Goal: Book appointment/travel/reservation

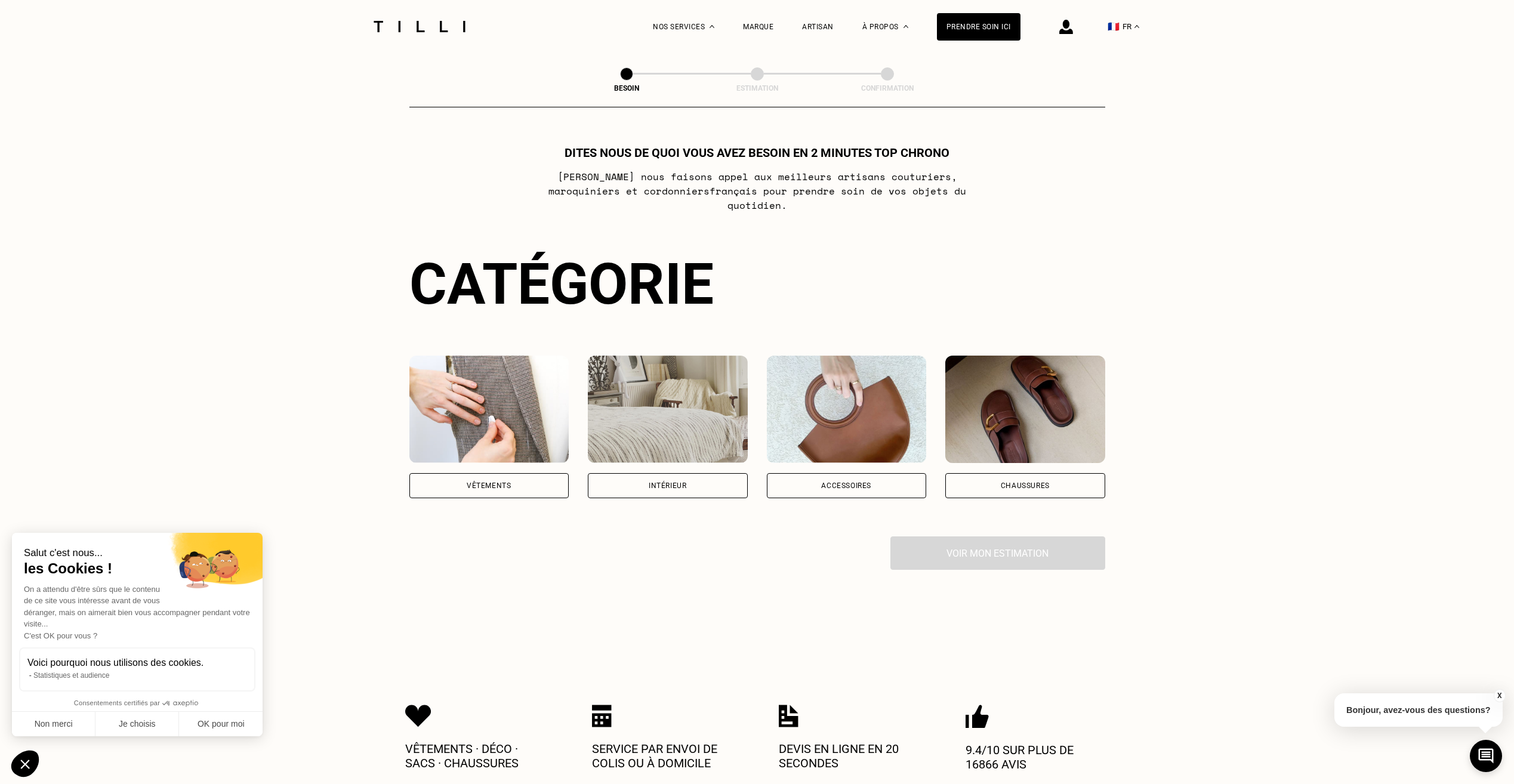
click at [497, 482] on div "Vêtements" at bounding box center [488, 485] width 44 height 7
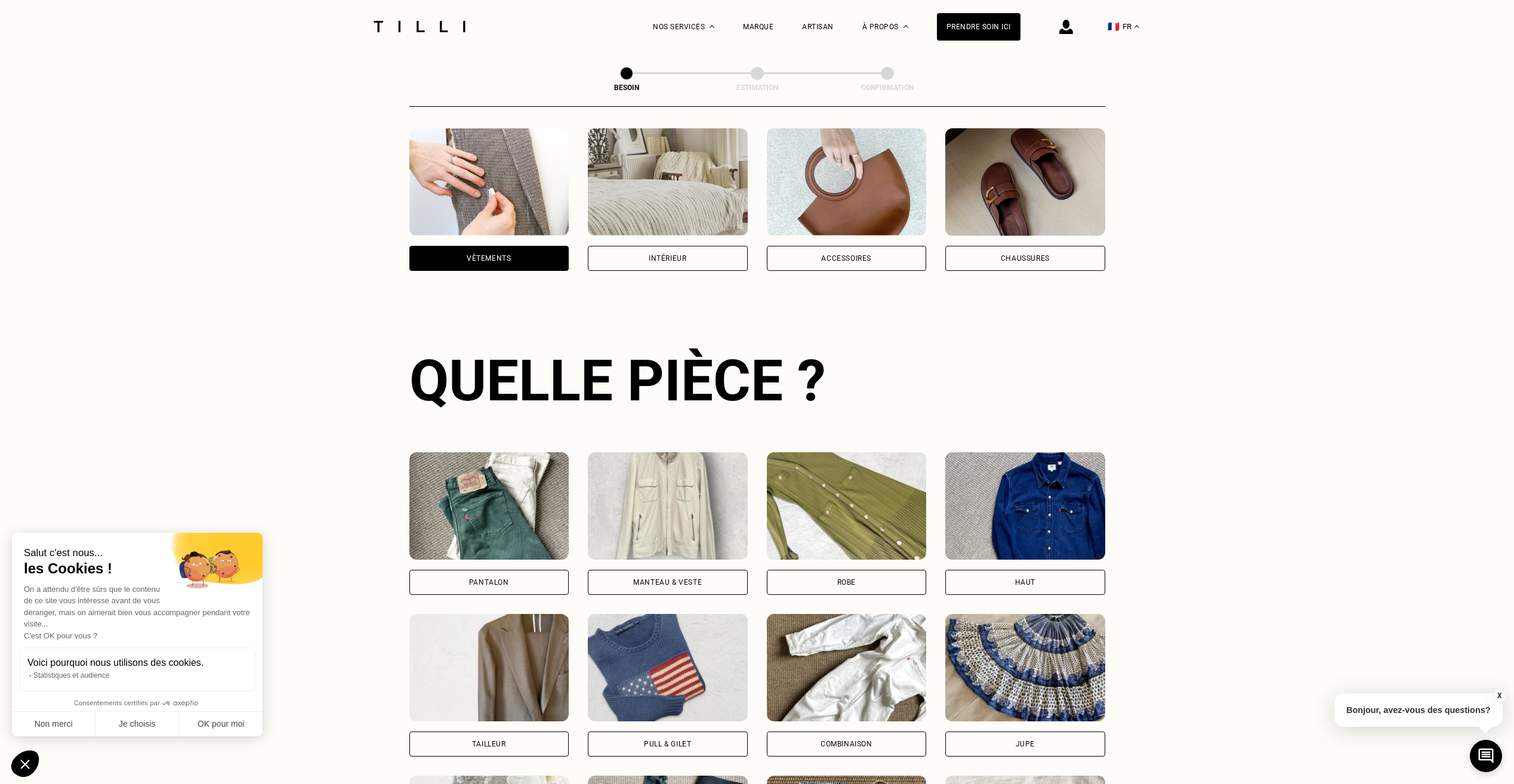
scroll to position [390, 0]
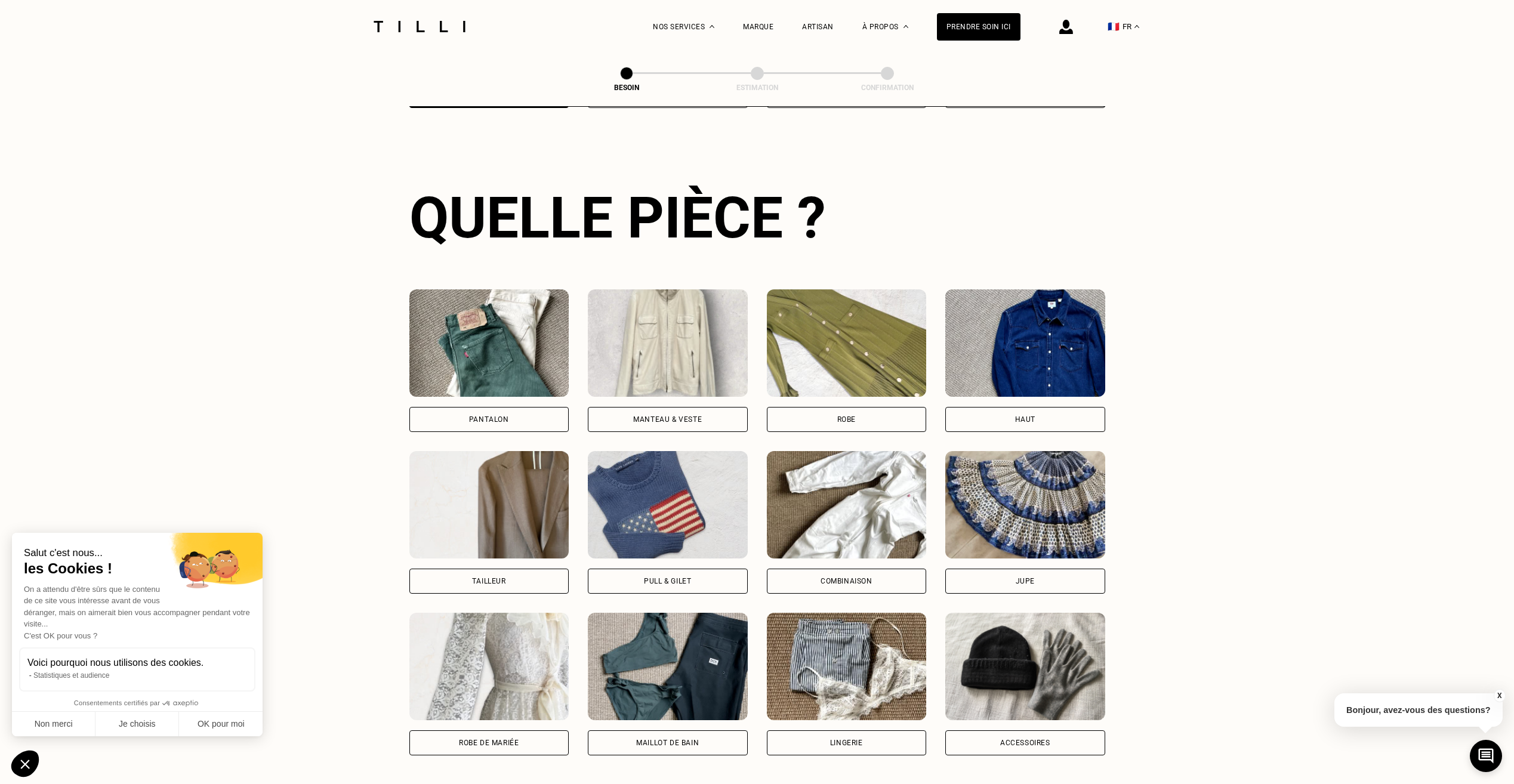
click at [511, 350] on img at bounding box center [489, 343] width 160 height 108
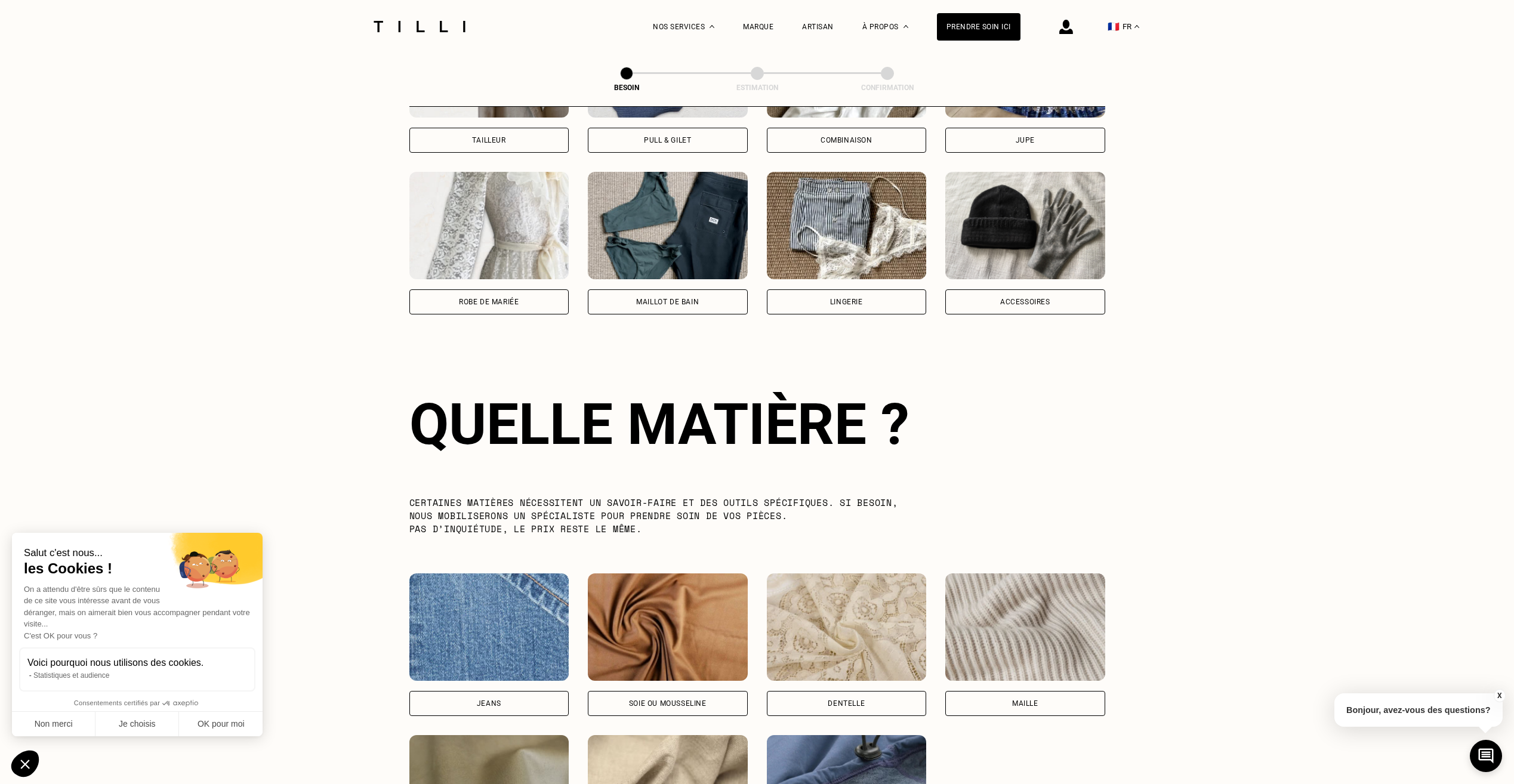
scroll to position [1039, 0]
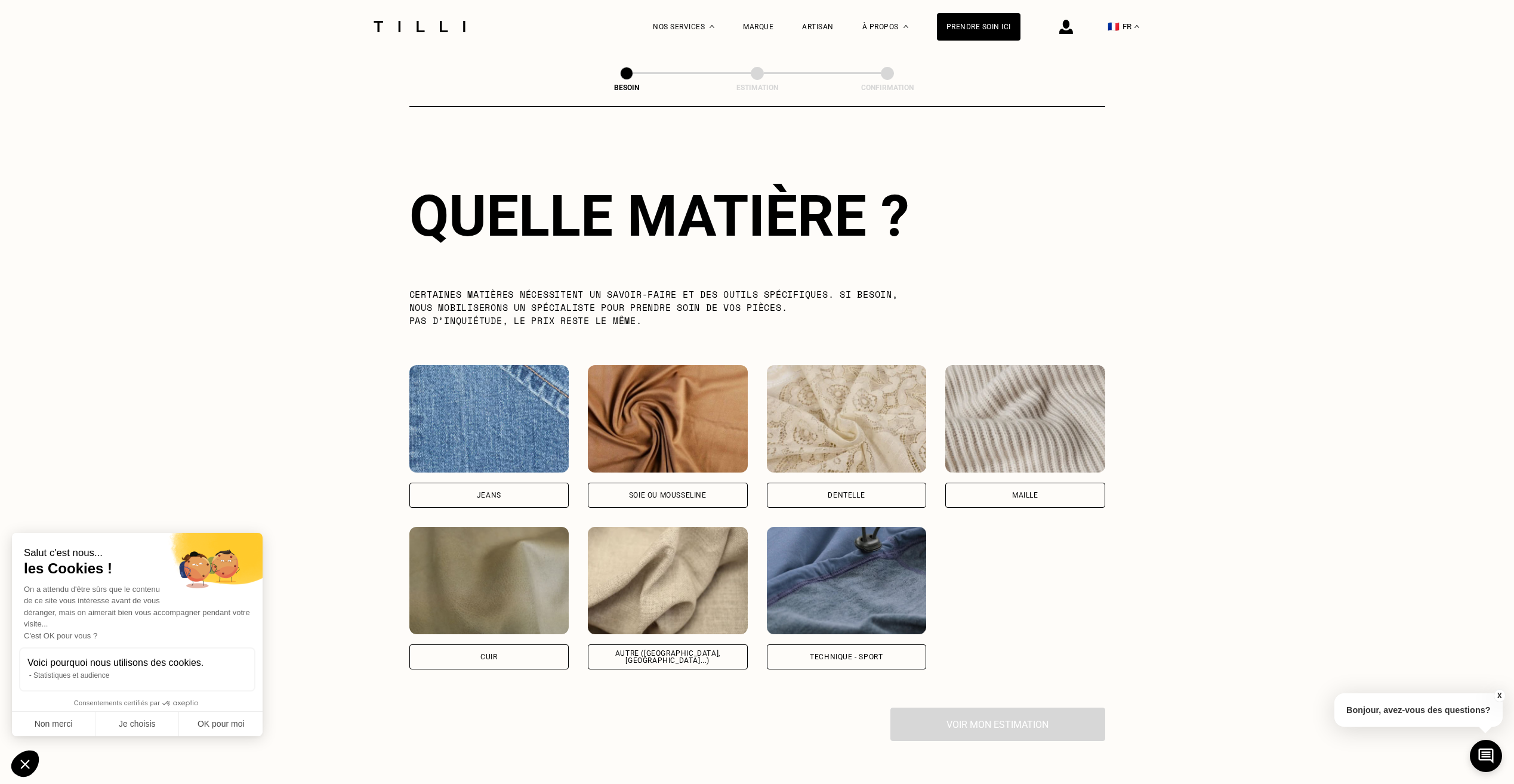
click at [527, 422] on img at bounding box center [489, 419] width 160 height 108
select select "FR"
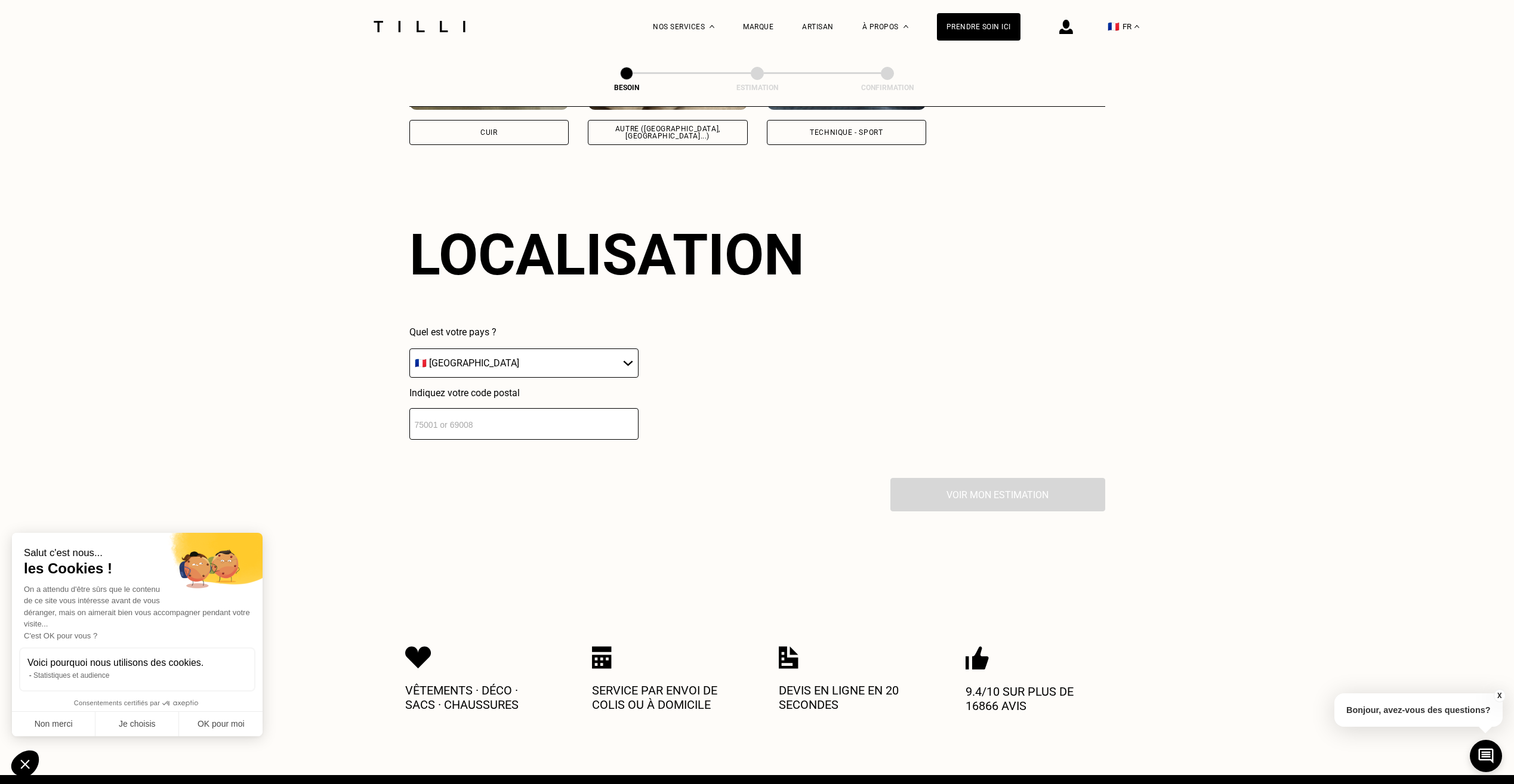
scroll to position [1604, 0]
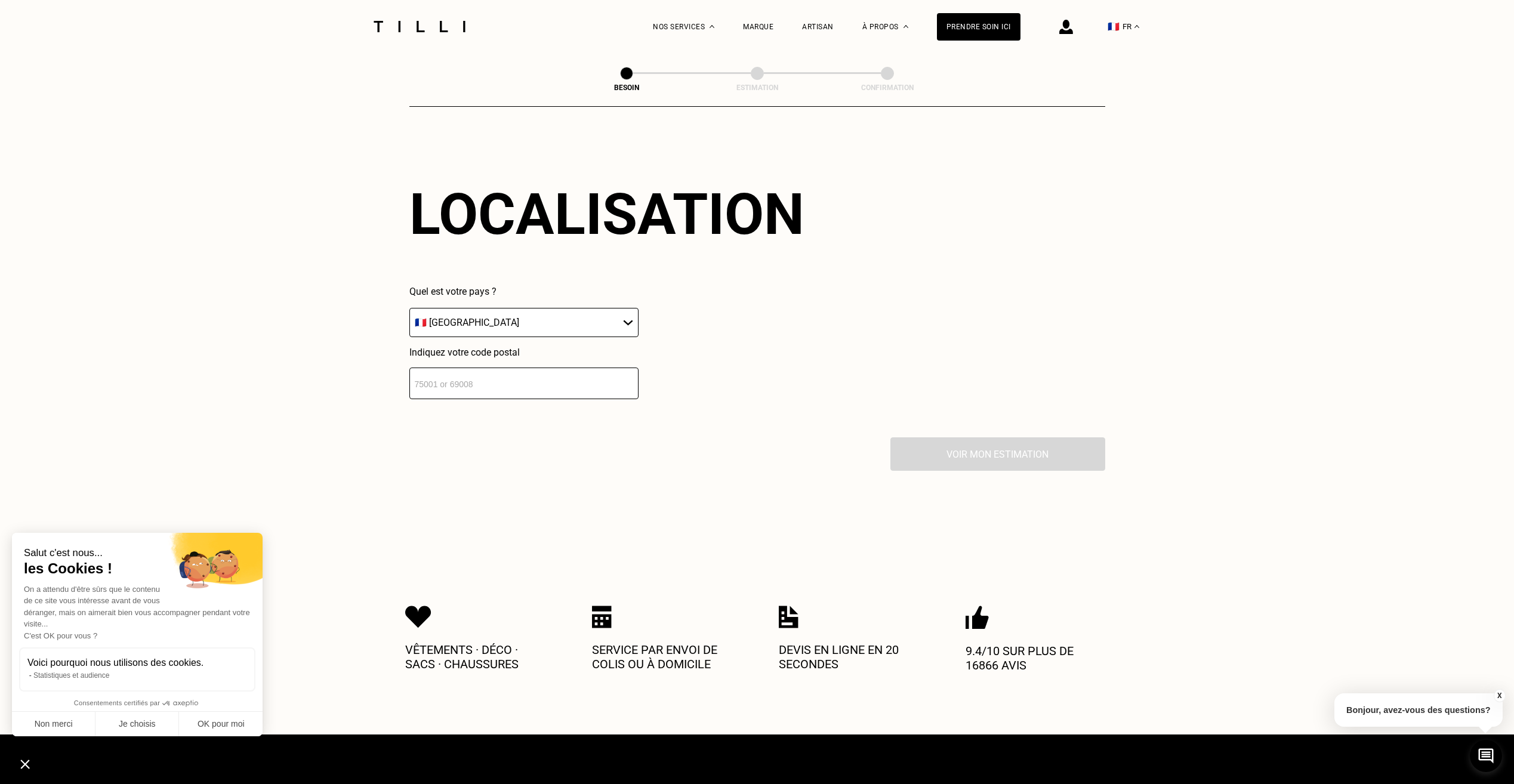
click at [532, 316] on select "🇩🇪 [GEOGRAPHIC_DATA] 🇦🇹 [GEOGRAPHIC_DATA] 🇧🇪 [GEOGRAPHIC_DATA] 🇧🇬 Bulgarie 🇨🇾 C…" at bounding box center [524, 322] width 229 height 29
click at [546, 374] on input "number" at bounding box center [524, 383] width 229 height 32
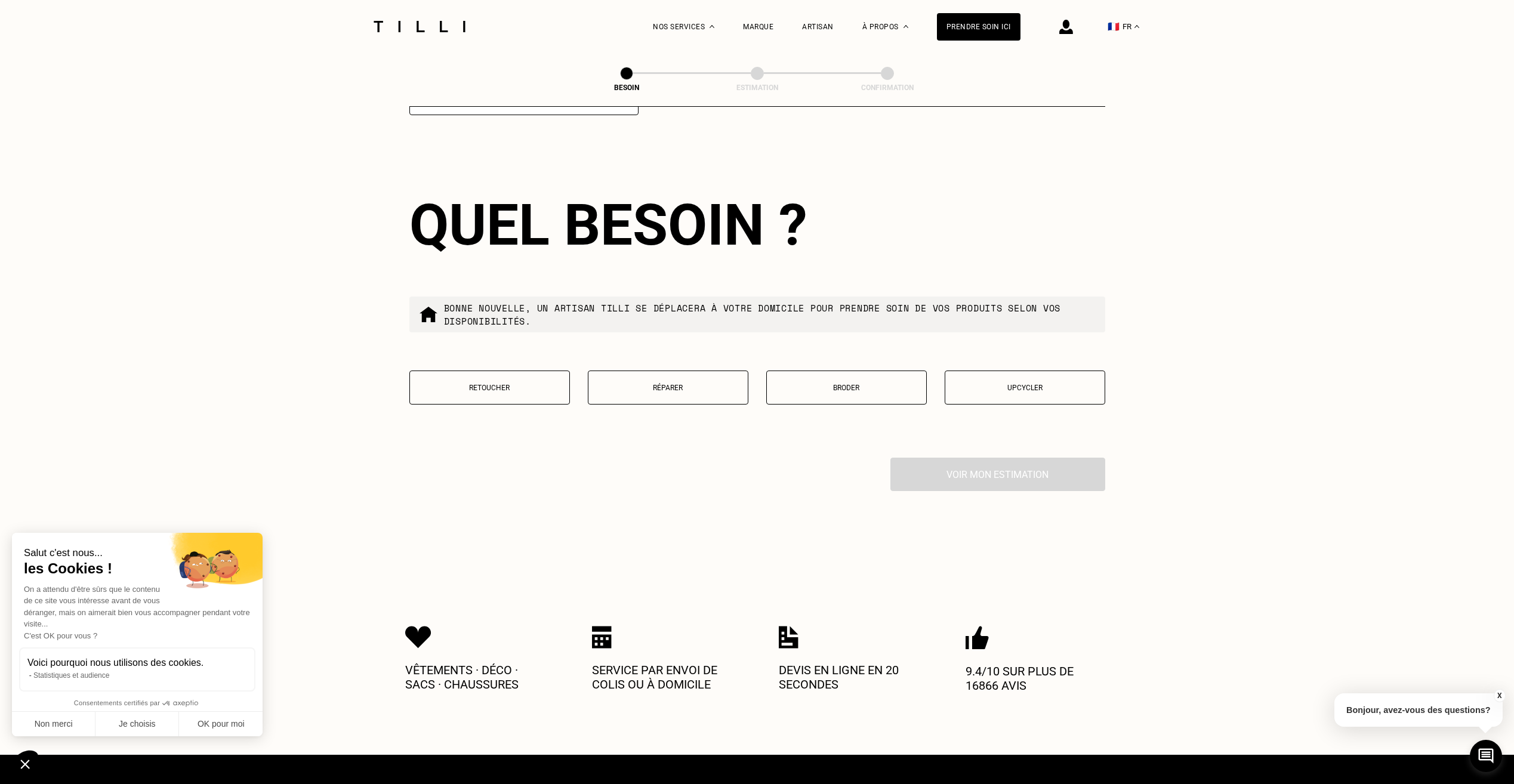
scroll to position [1901, 0]
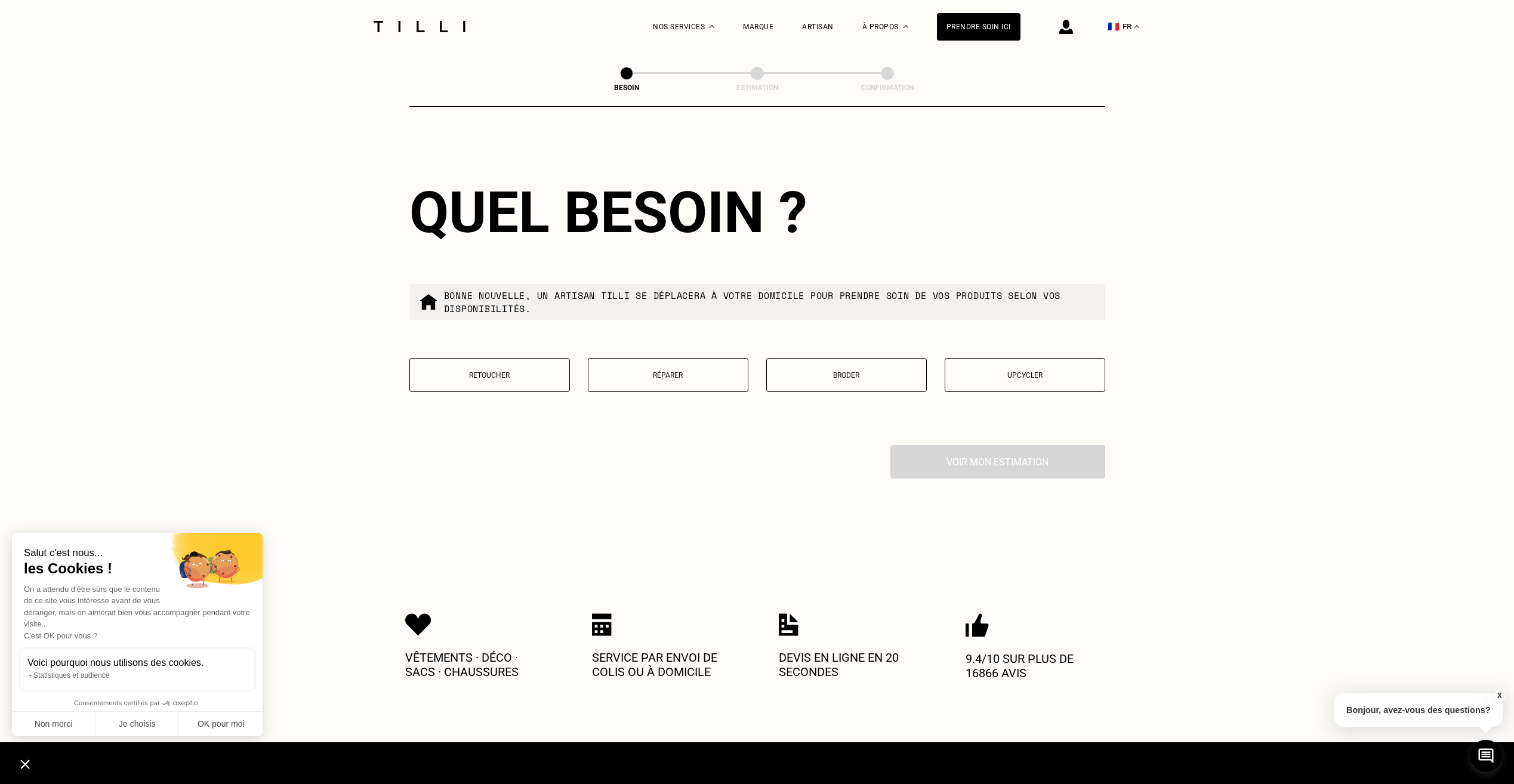
type input "57000"
click at [534, 377] on button "Retoucher" at bounding box center [489, 375] width 161 height 34
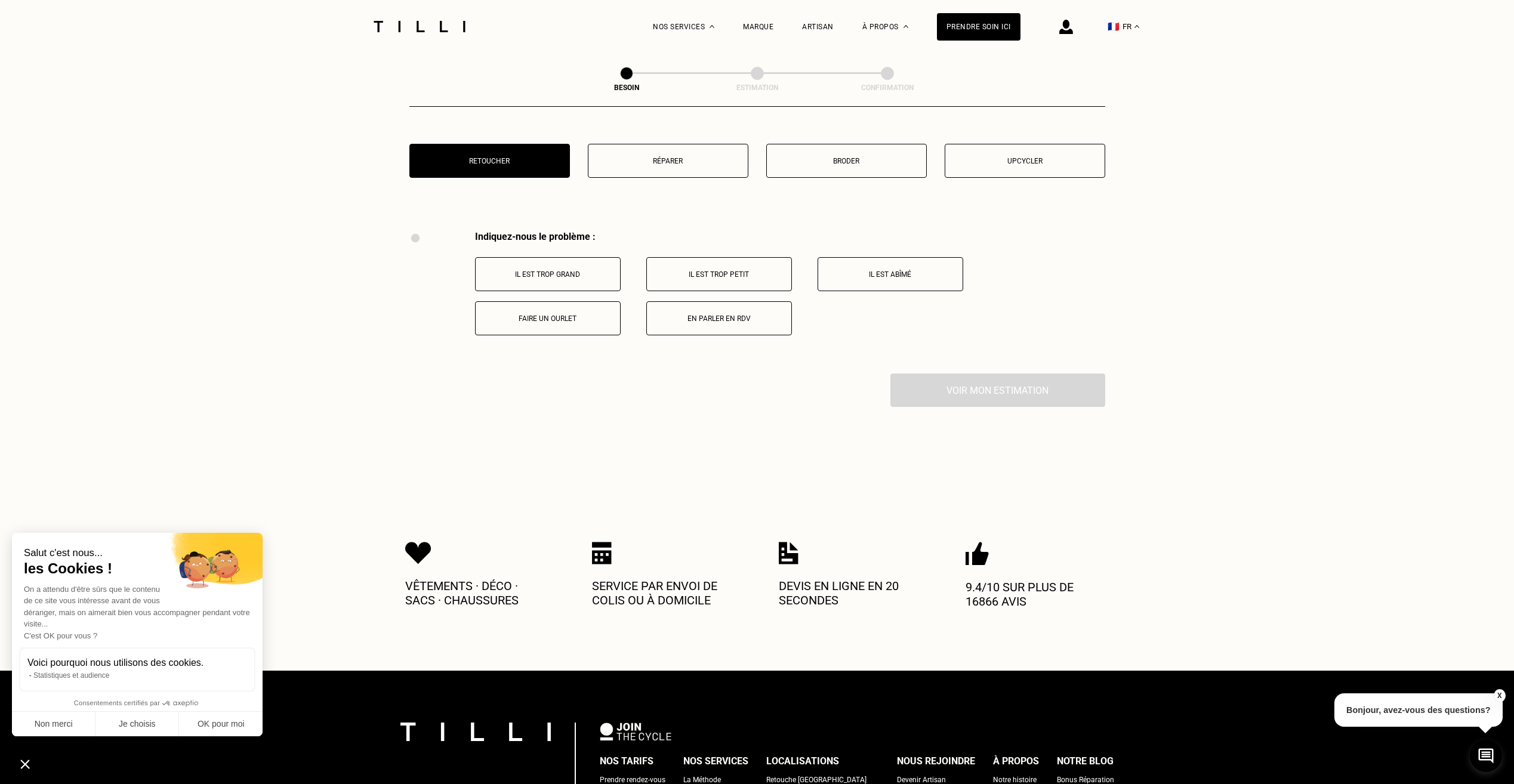
scroll to position [2207, 0]
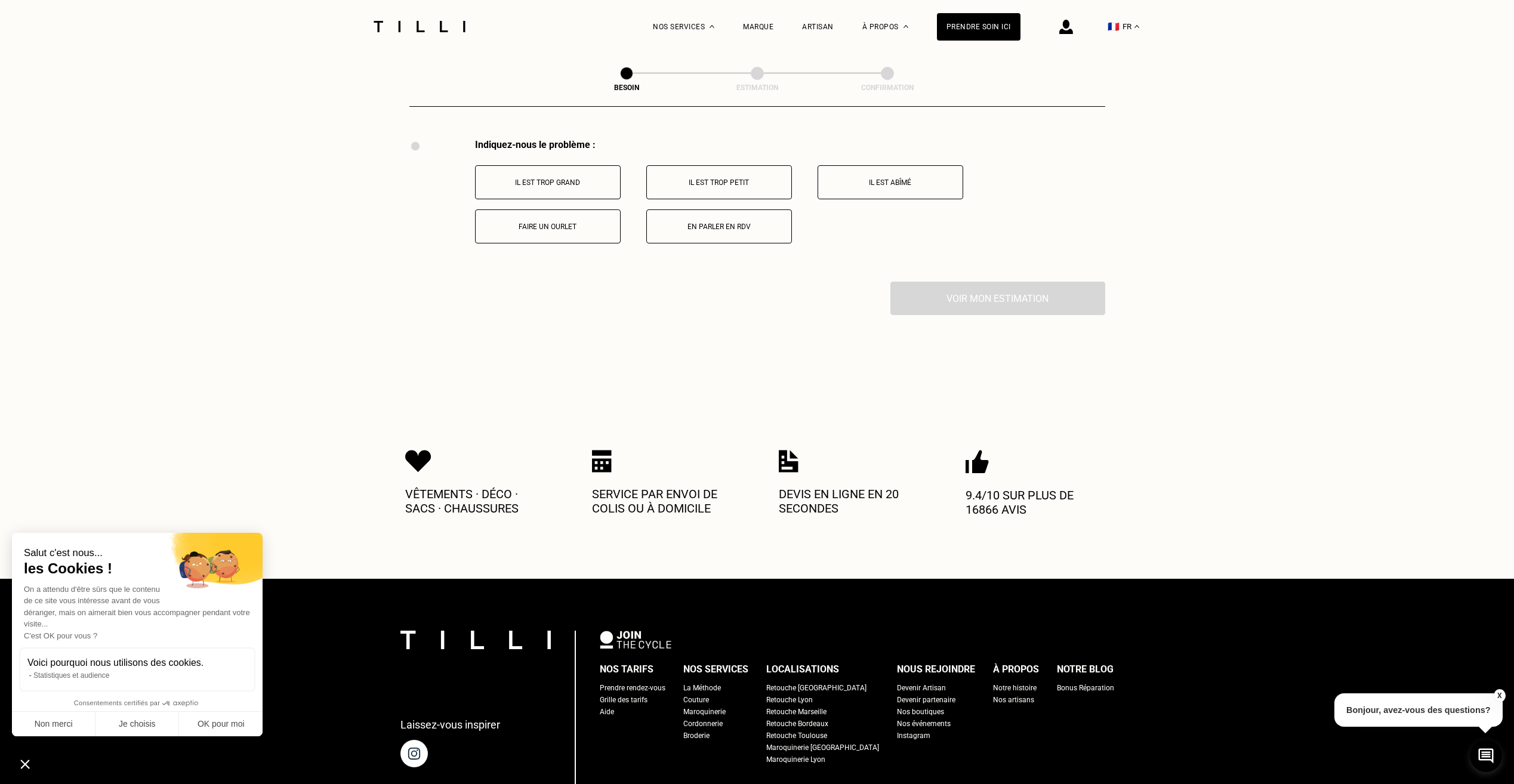
click at [554, 222] on p "Faire un ourlet" at bounding box center [547, 226] width 132 height 8
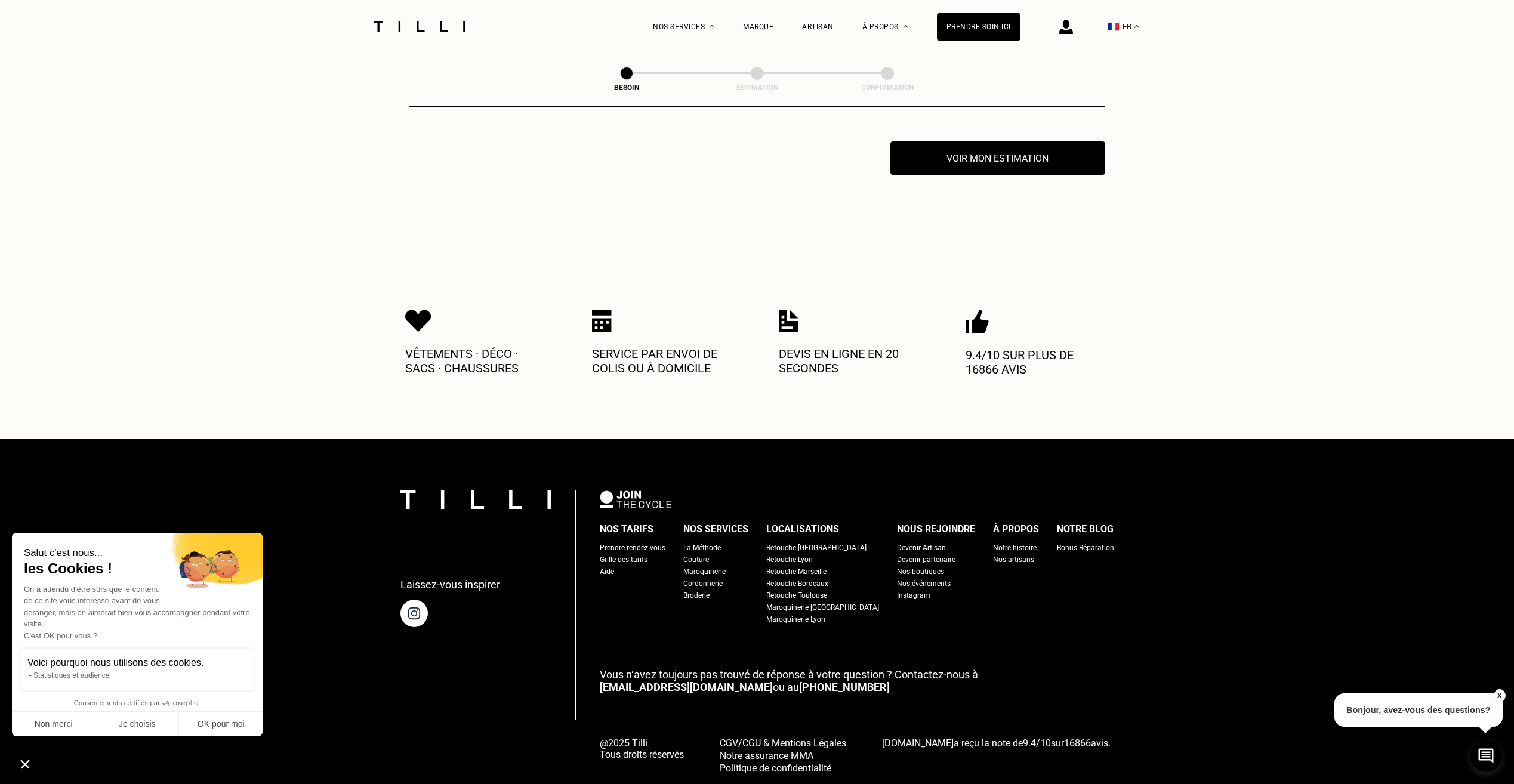
scroll to position [2349, 0]
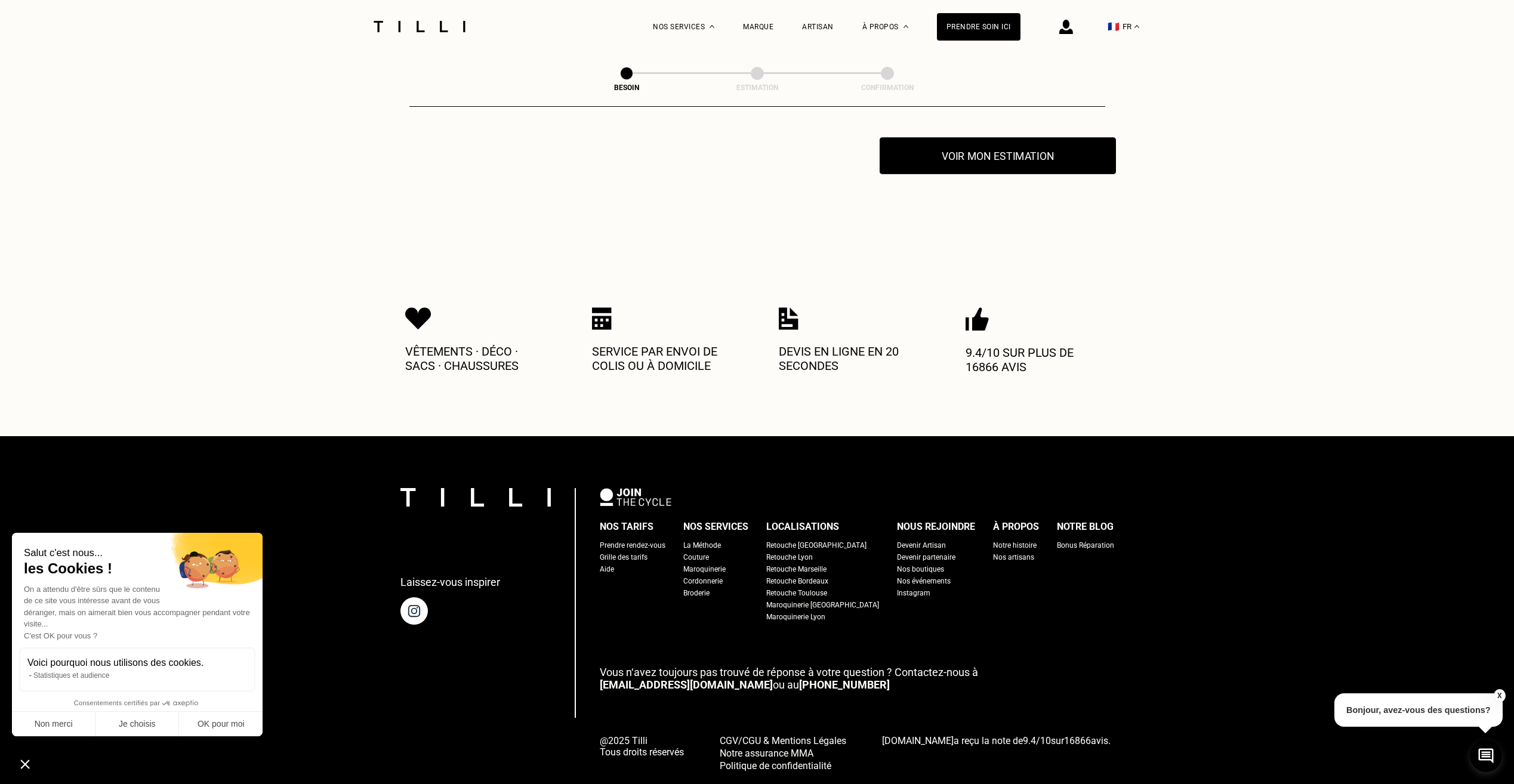
click at [995, 148] on button "Voir mon estimation" at bounding box center [997, 155] width 236 height 37
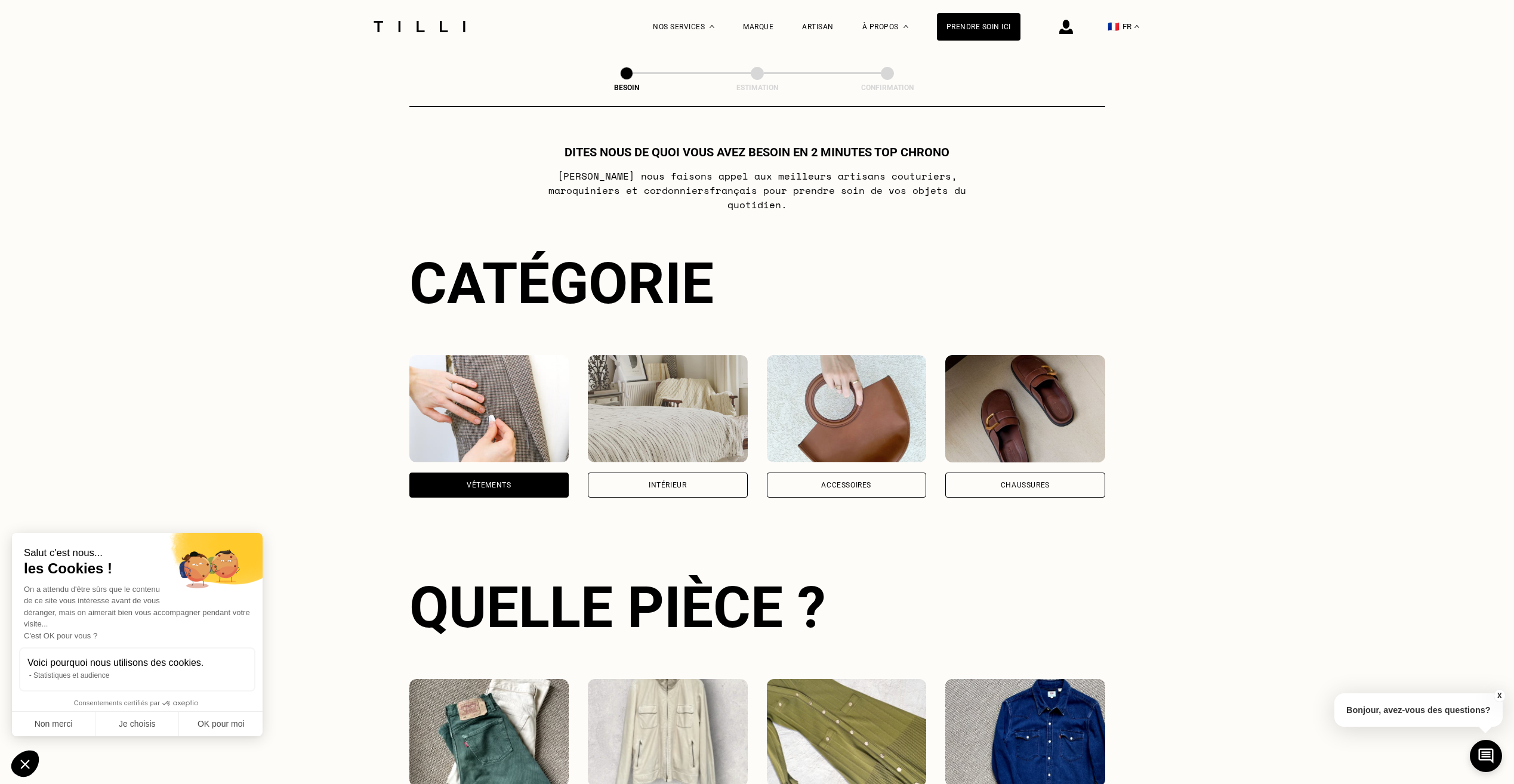
scroll to position [0, 0]
